Goal: Use online tool/utility: Utilize a website feature to perform a specific function

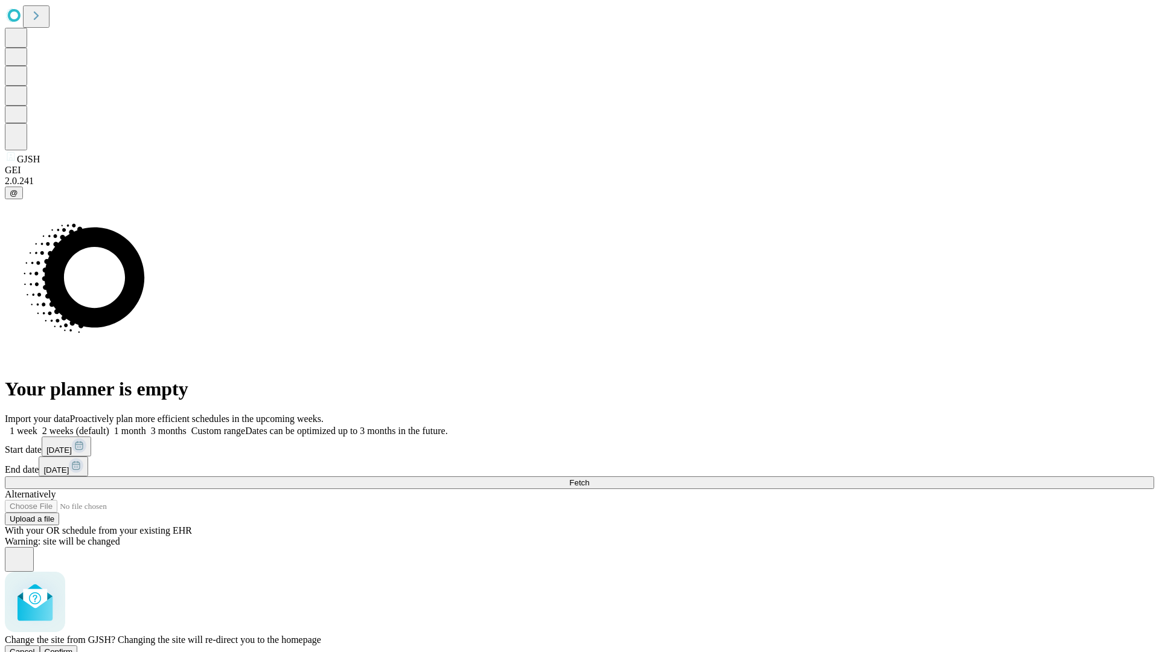
click at [73, 647] on span "Confirm" at bounding box center [59, 651] width 28 height 9
click at [109, 426] on label "2 weeks (default)" at bounding box center [73, 431] width 72 height 10
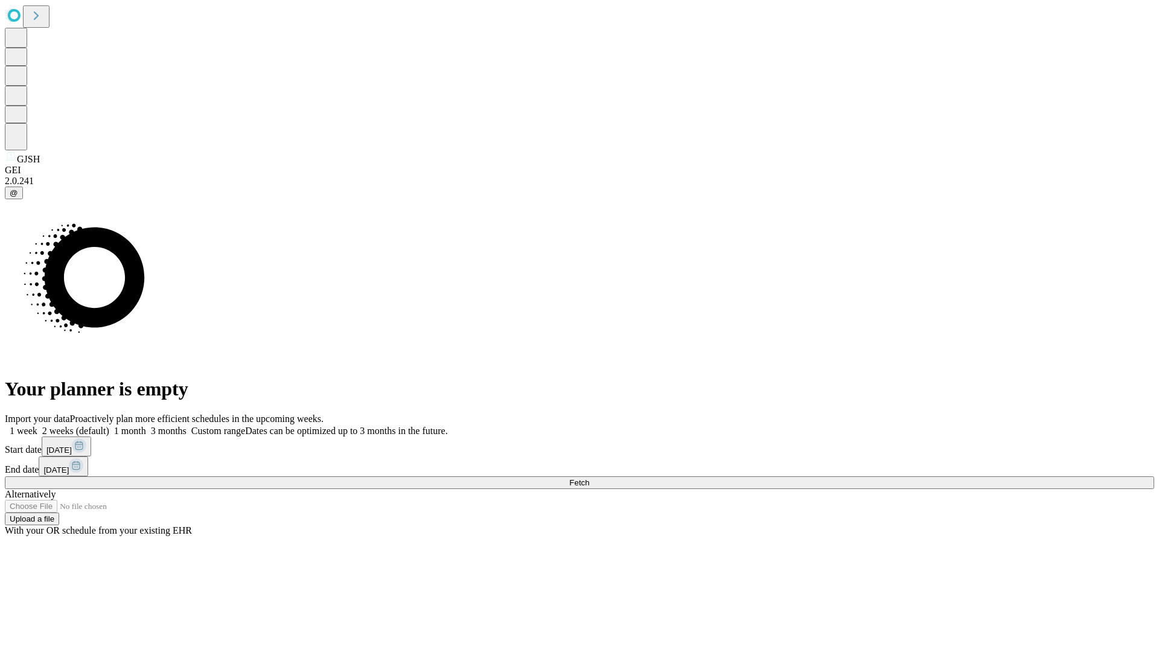
click at [589, 478] on span "Fetch" at bounding box center [579, 482] width 20 height 9
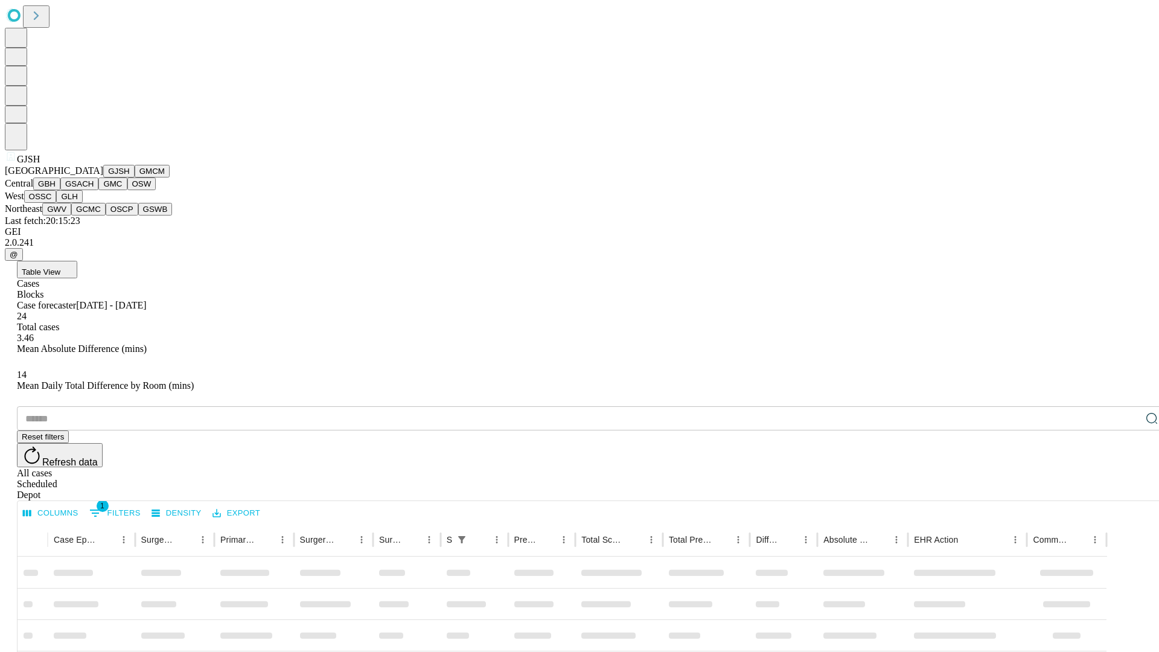
click at [135, 177] on button "GMCM" at bounding box center [152, 171] width 35 height 13
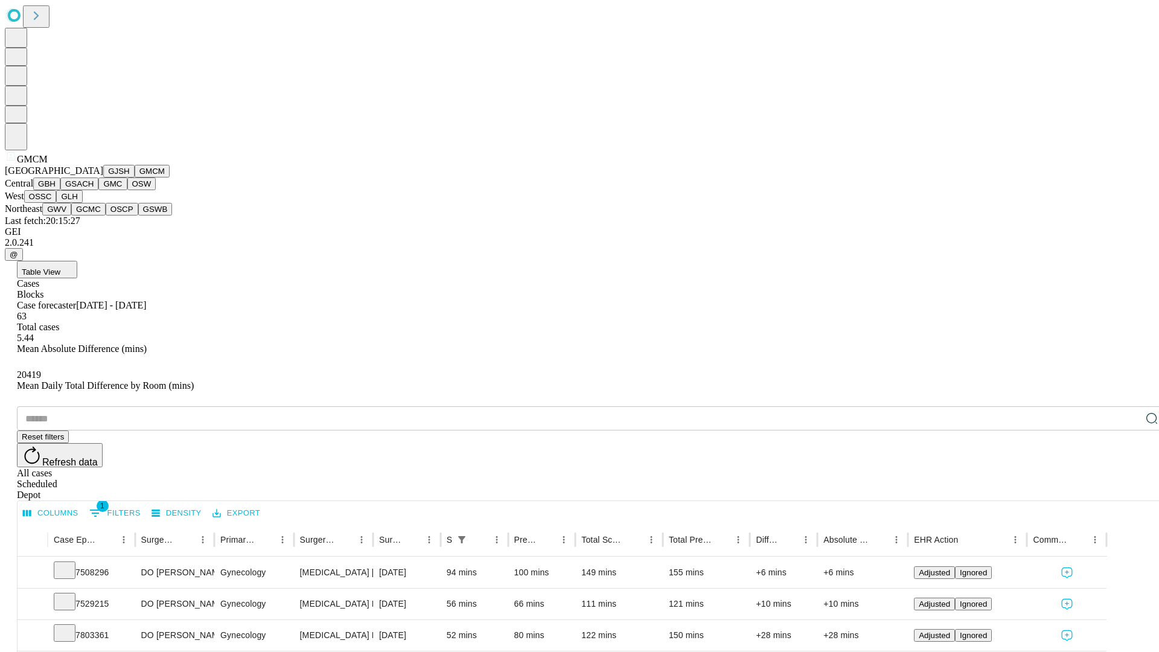
click at [60, 190] on button "GBH" at bounding box center [46, 183] width 27 height 13
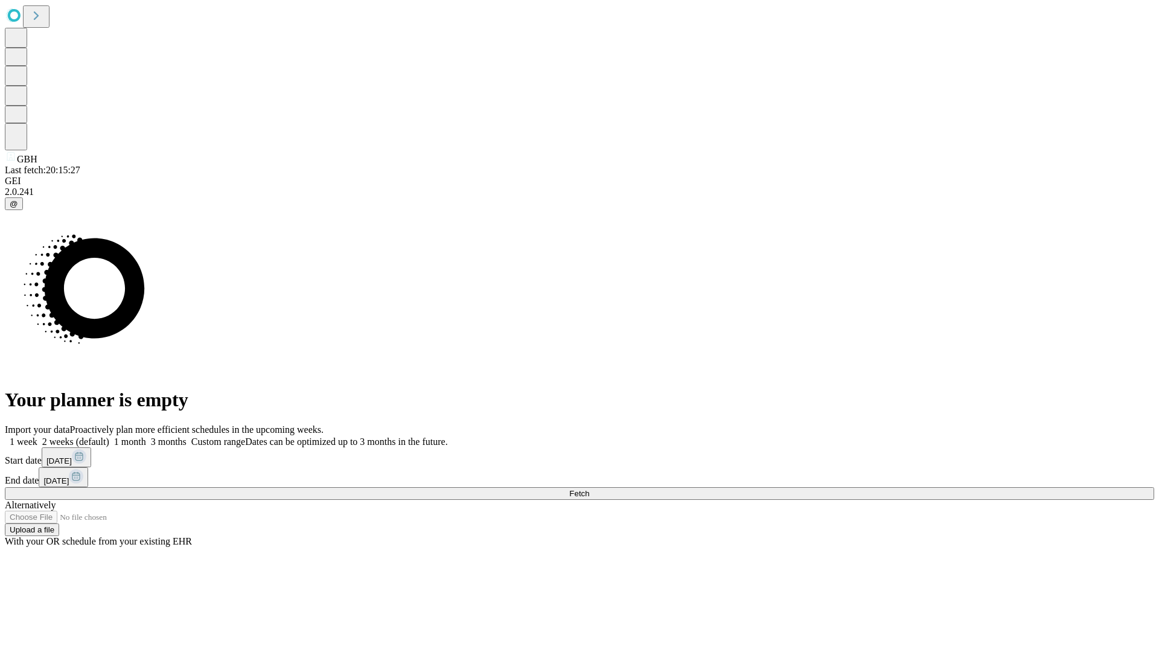
click at [109, 436] on label "2 weeks (default)" at bounding box center [73, 441] width 72 height 10
click at [589, 489] on span "Fetch" at bounding box center [579, 493] width 20 height 9
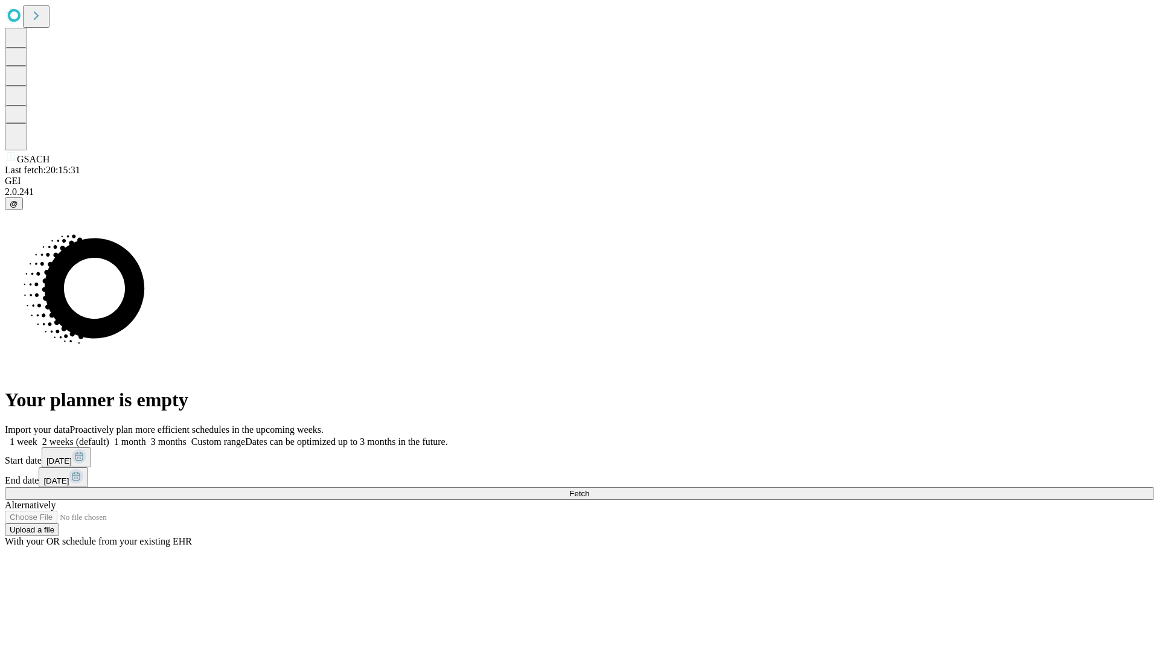
click at [109, 436] on label "2 weeks (default)" at bounding box center [73, 441] width 72 height 10
click at [589, 489] on span "Fetch" at bounding box center [579, 493] width 20 height 9
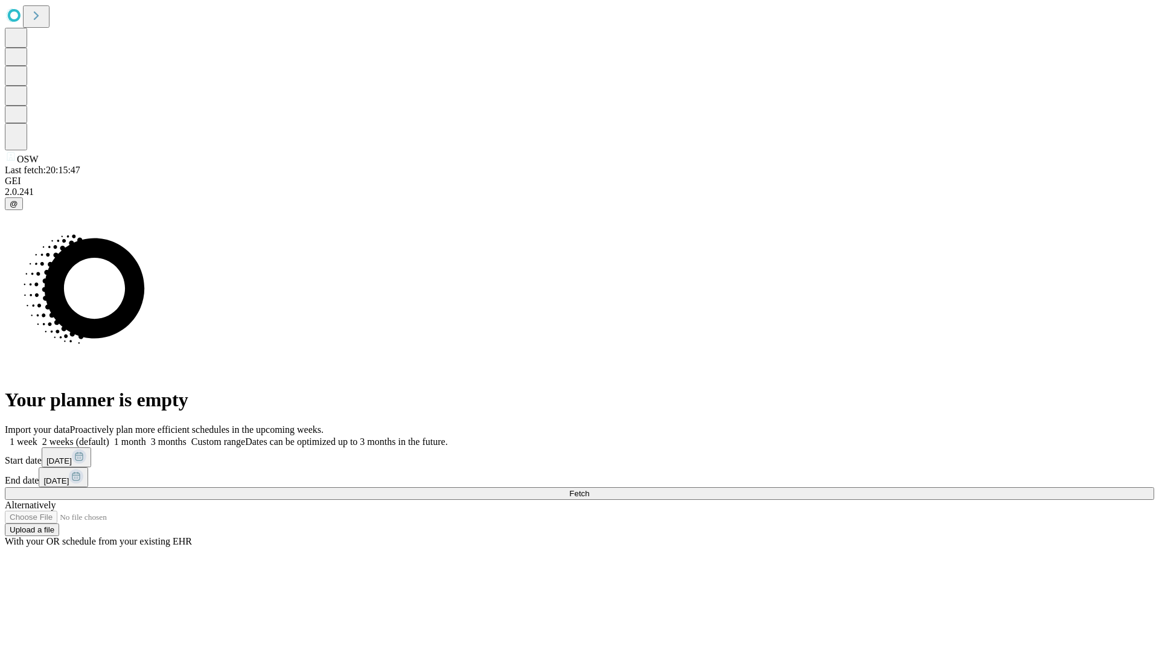
click at [109, 436] on label "2 weeks (default)" at bounding box center [73, 441] width 72 height 10
click at [589, 489] on span "Fetch" at bounding box center [579, 493] width 20 height 9
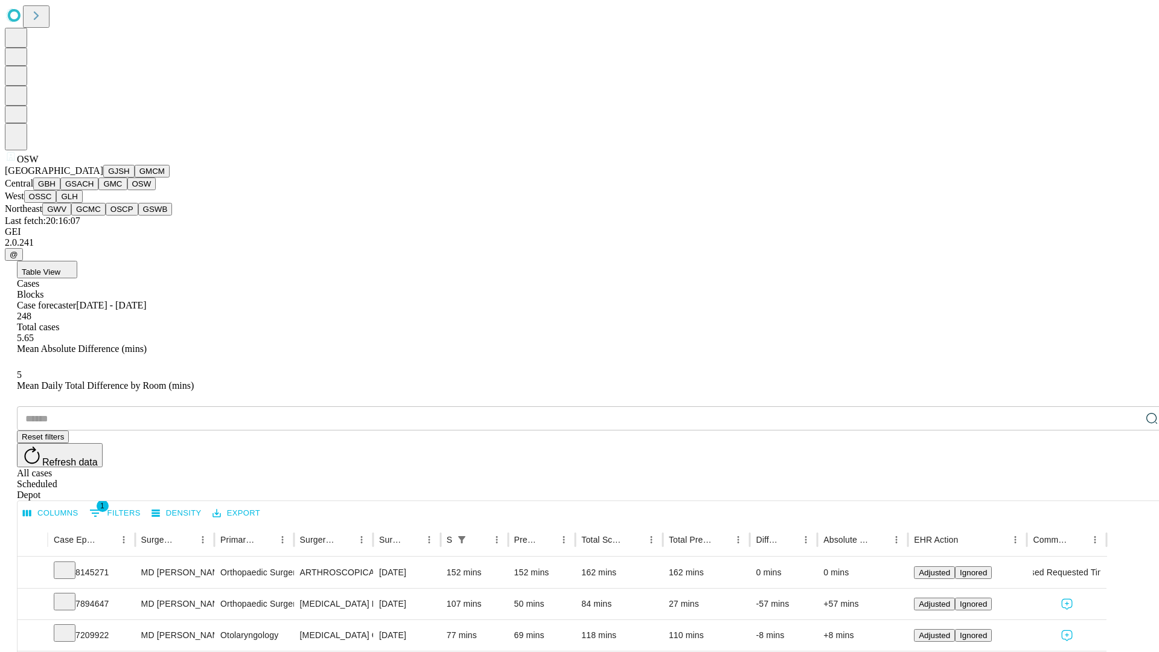
click at [57, 203] on button "OSSC" at bounding box center [40, 196] width 33 height 13
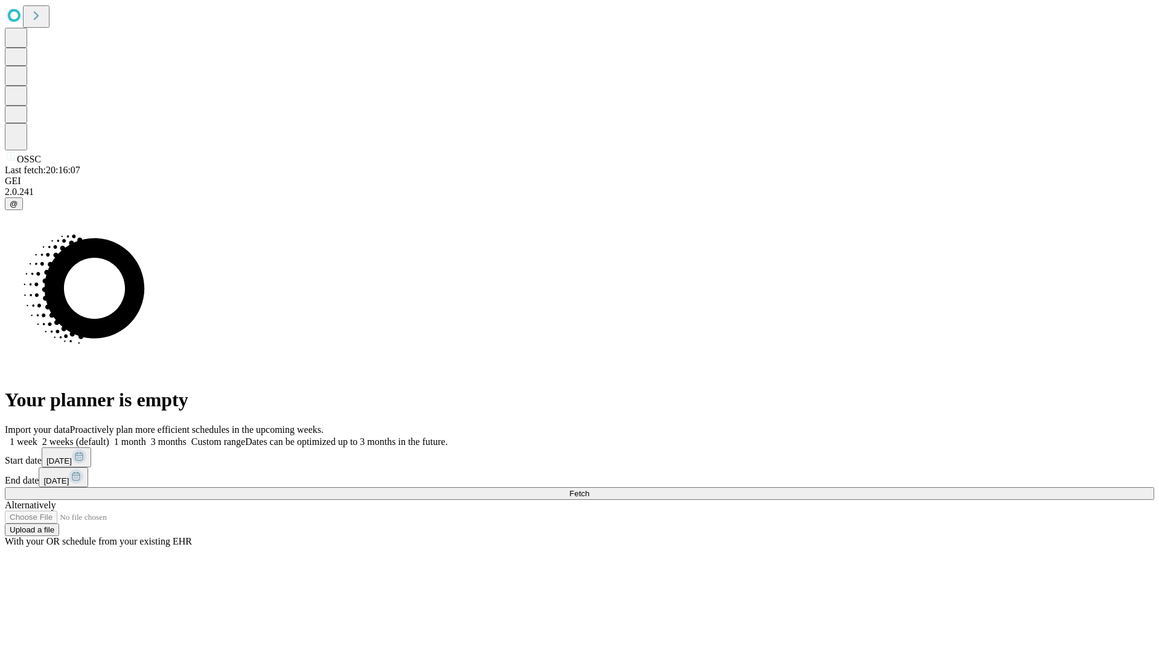
click at [109, 436] on label "2 weeks (default)" at bounding box center [73, 441] width 72 height 10
click at [589, 489] on span "Fetch" at bounding box center [579, 493] width 20 height 9
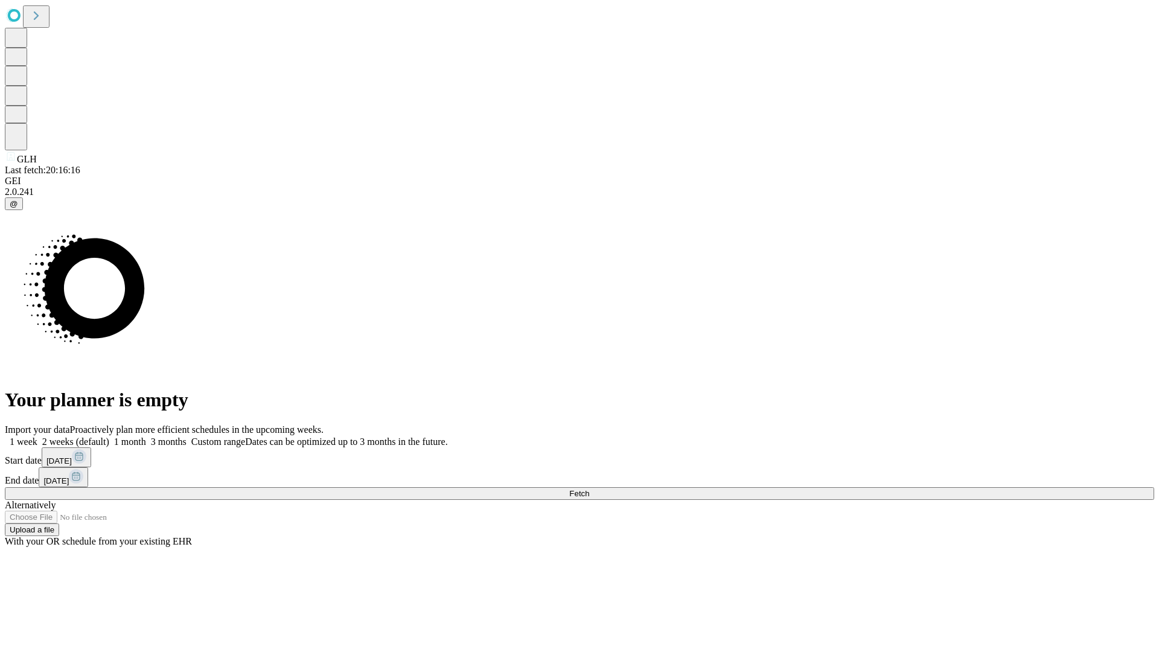
click at [109, 436] on label "2 weeks (default)" at bounding box center [73, 441] width 72 height 10
click at [589, 489] on span "Fetch" at bounding box center [579, 493] width 20 height 9
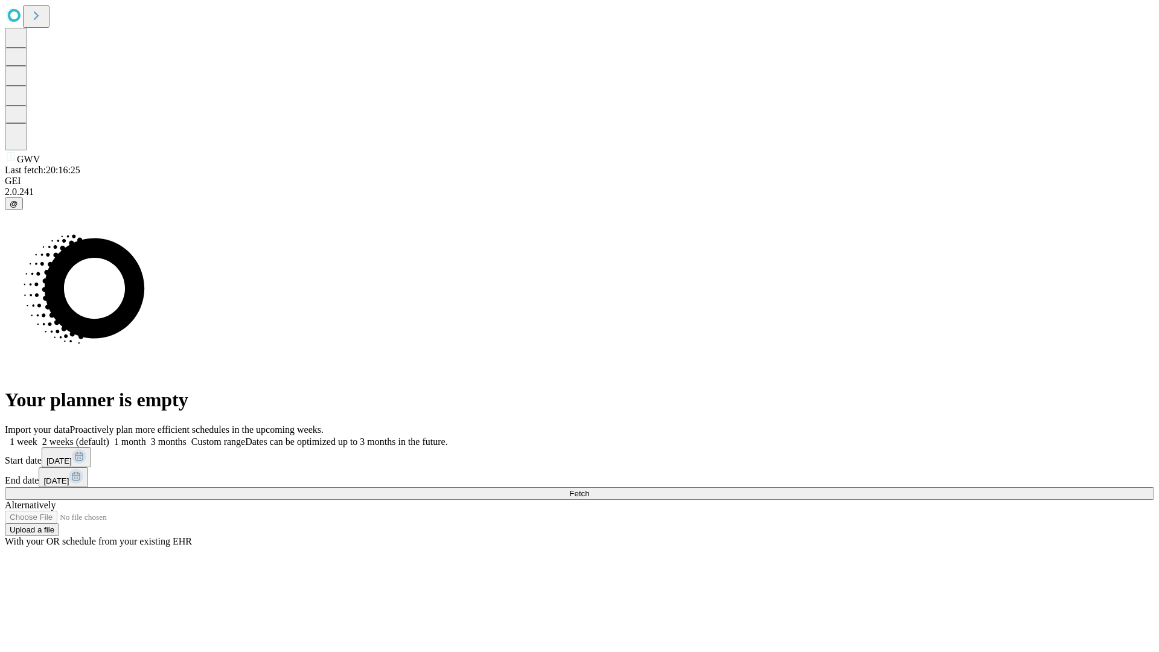
click at [109, 436] on label "2 weeks (default)" at bounding box center [73, 441] width 72 height 10
click at [589, 489] on span "Fetch" at bounding box center [579, 493] width 20 height 9
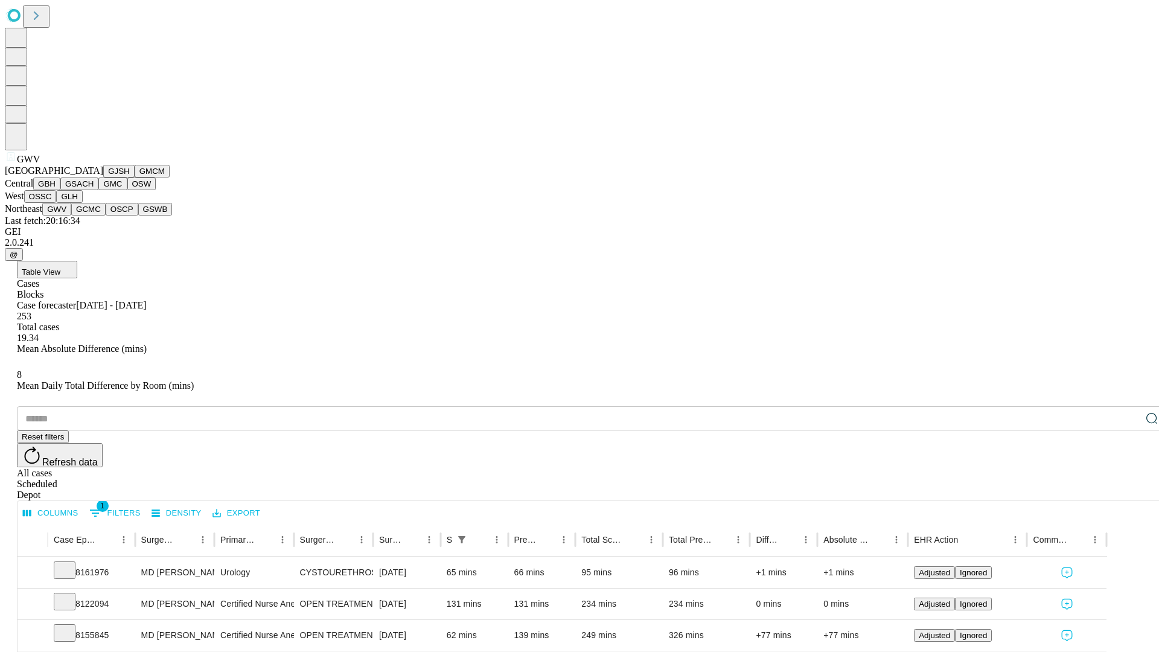
click at [94, 215] on button "GCMC" at bounding box center [88, 209] width 34 height 13
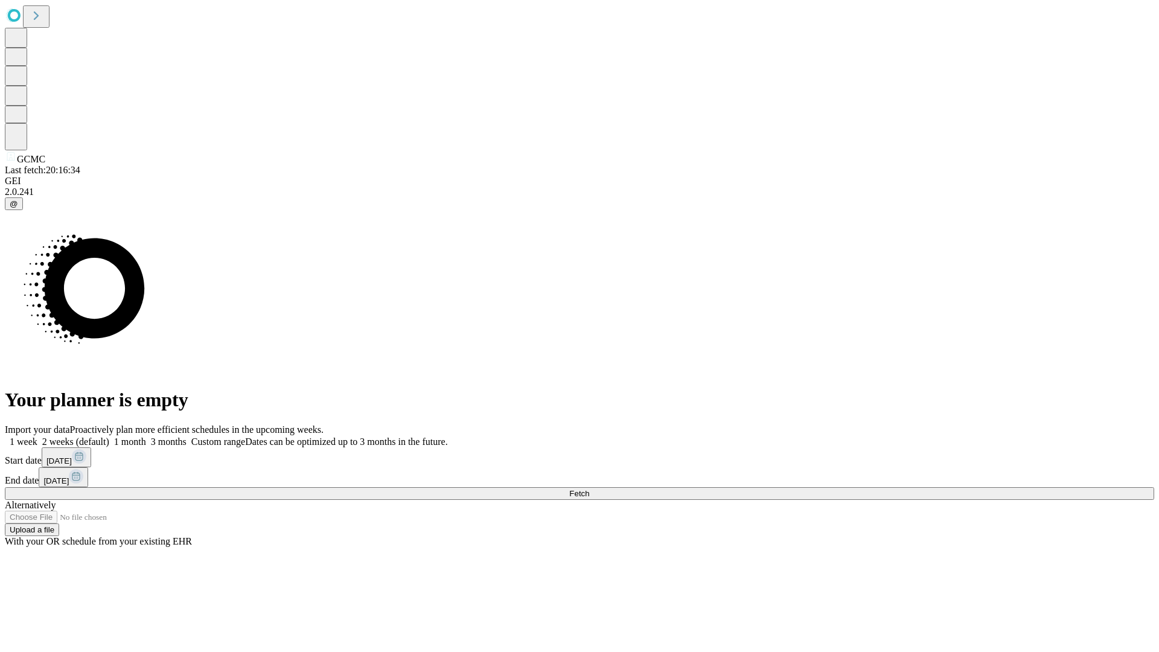
click at [109, 436] on label "2 weeks (default)" at bounding box center [73, 441] width 72 height 10
click at [589, 489] on span "Fetch" at bounding box center [579, 493] width 20 height 9
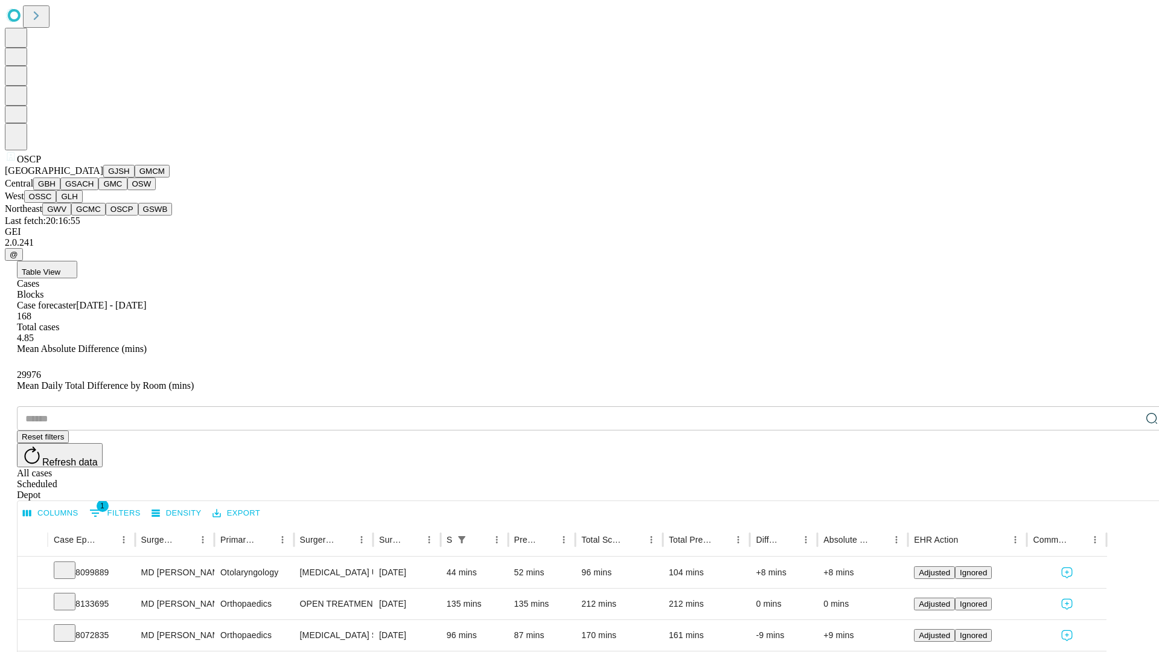
click at [138, 215] on button "GSWB" at bounding box center [155, 209] width 34 height 13
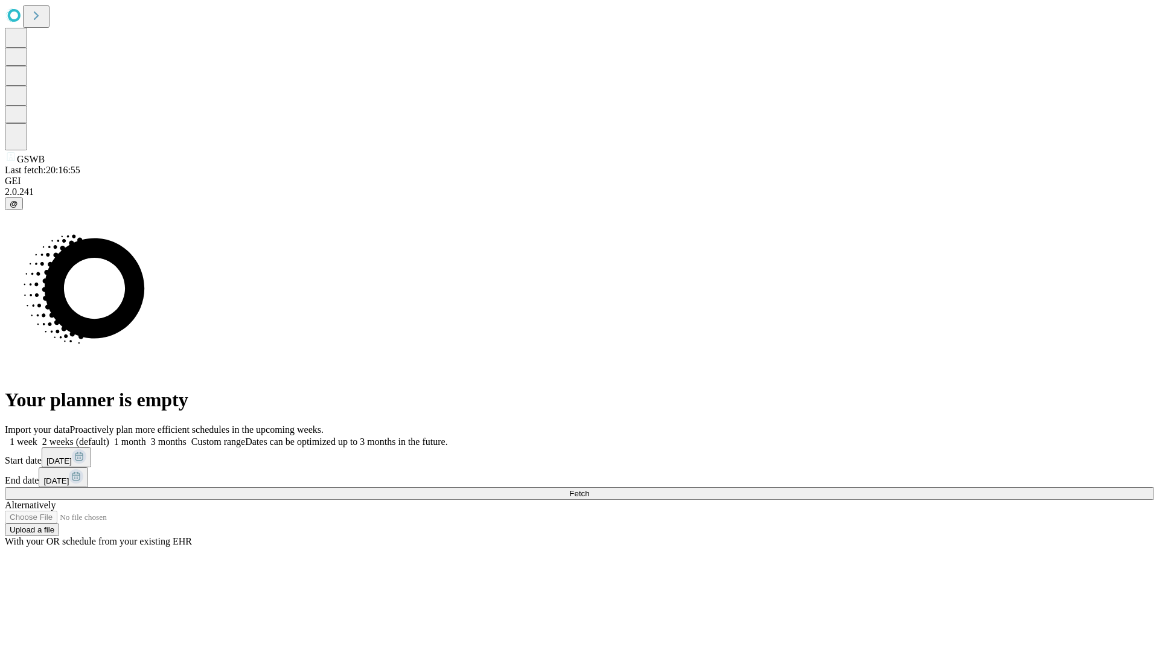
click at [109, 436] on label "2 weeks (default)" at bounding box center [73, 441] width 72 height 10
click at [589, 489] on span "Fetch" at bounding box center [579, 493] width 20 height 9
